Goal: Find specific page/section

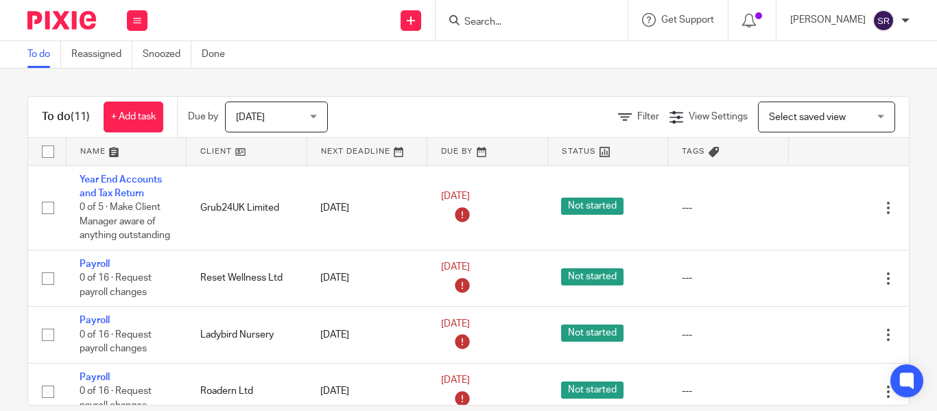
click at [463, 23] on input "Search" at bounding box center [524, 22] width 123 height 12
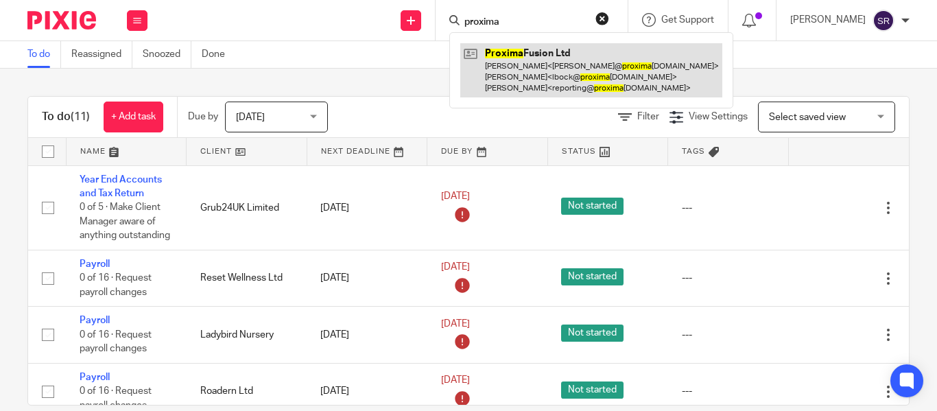
type input "proxima"
click at [489, 59] on link at bounding box center [591, 70] width 262 height 54
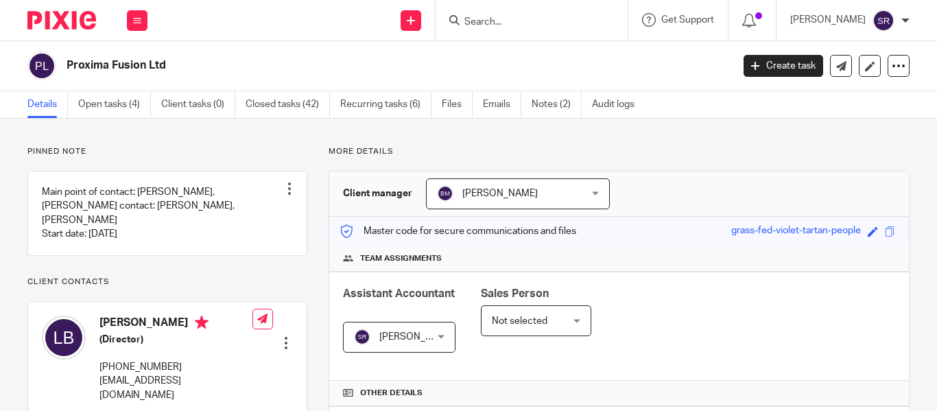
click at [886, 232] on div "Save grass-fed-violet-tartan-people" at bounding box center [814, 232] width 167 height 16
click at [873, 232] on div "Save grass-fed-violet-tartan-people" at bounding box center [814, 232] width 167 height 16
click at [885, 233] on span at bounding box center [890, 231] width 10 height 10
